Goal: Find specific page/section: Find specific page/section

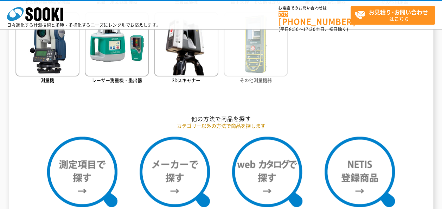
scroll to position [458, 0]
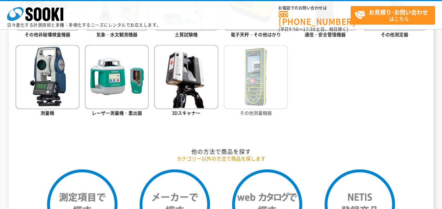
click at [261, 89] on img at bounding box center [256, 77] width 64 height 64
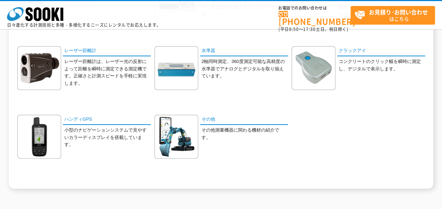
scroll to position [141, 0]
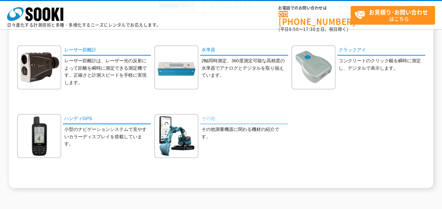
click at [210, 116] on link "その他" at bounding box center [244, 119] width 88 height 10
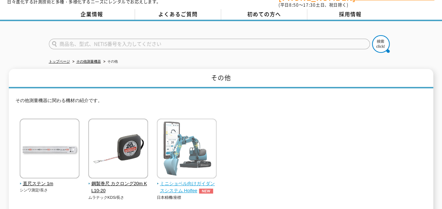
scroll to position [35, 0]
